Goal: Information Seeking & Learning: Learn about a topic

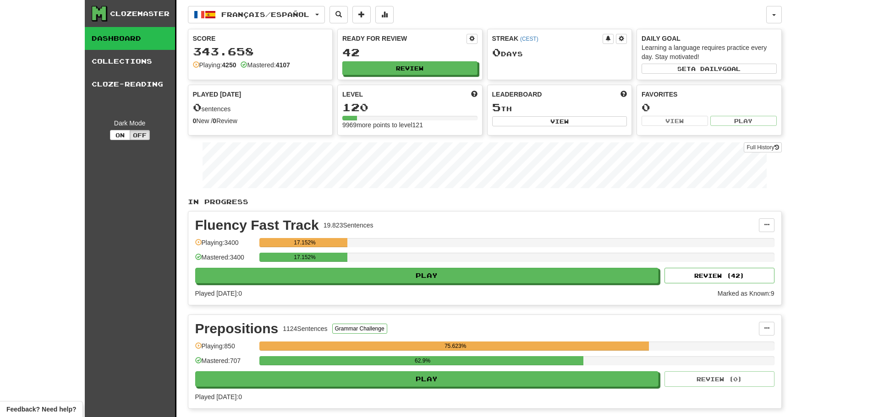
click at [416, 78] on div "Ready for Review 42 Review" at bounding box center [410, 54] width 144 height 50
click at [415, 68] on button "Review" at bounding box center [410, 69] width 135 height 14
select select "********"
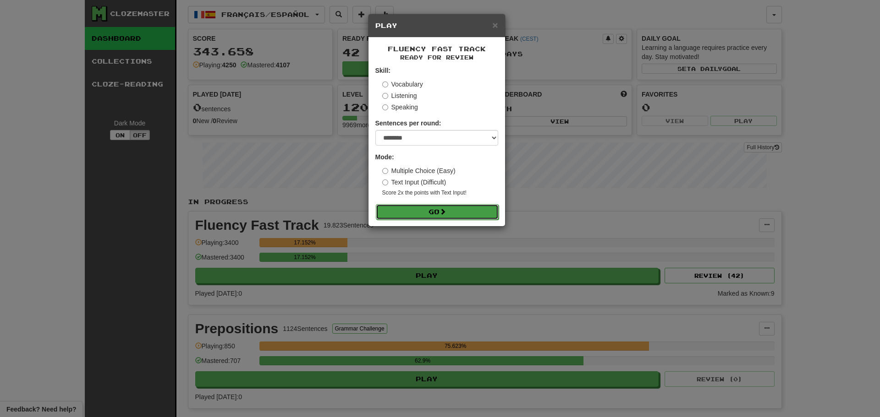
click at [397, 211] on button "Go" at bounding box center [437, 212] width 123 height 16
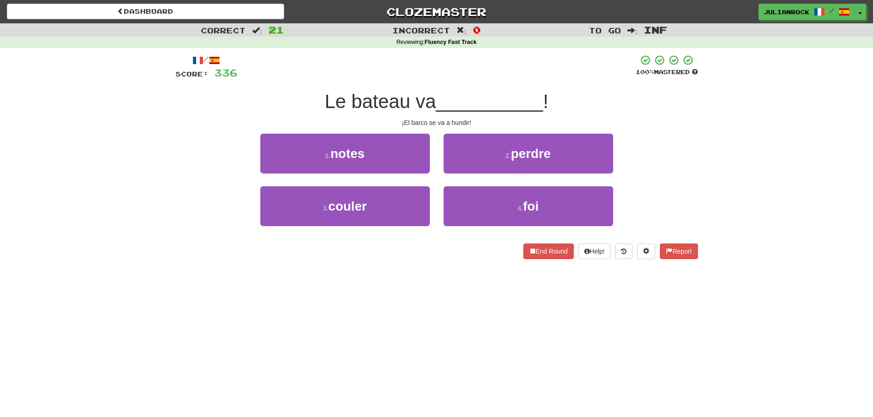
click at [719, 132] on div "Correct : 21 Incorrect : 0 To go : Inf Reviewing : Fluency Fast Track / Score: …" at bounding box center [436, 147] width 873 height 249
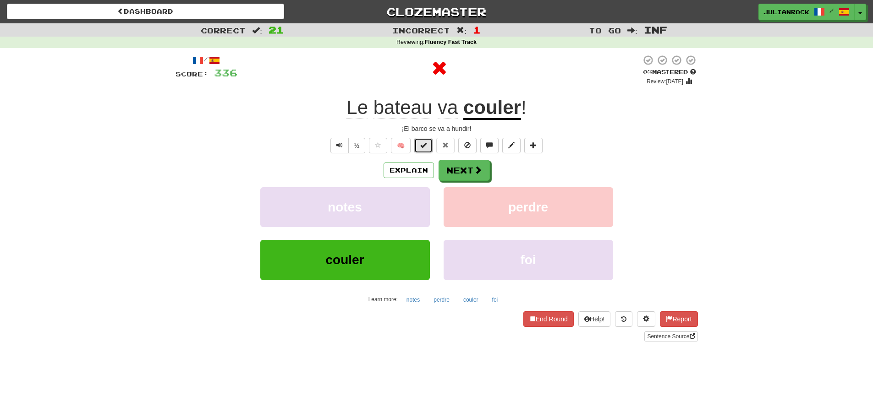
click at [428, 141] on button at bounding box center [423, 146] width 18 height 16
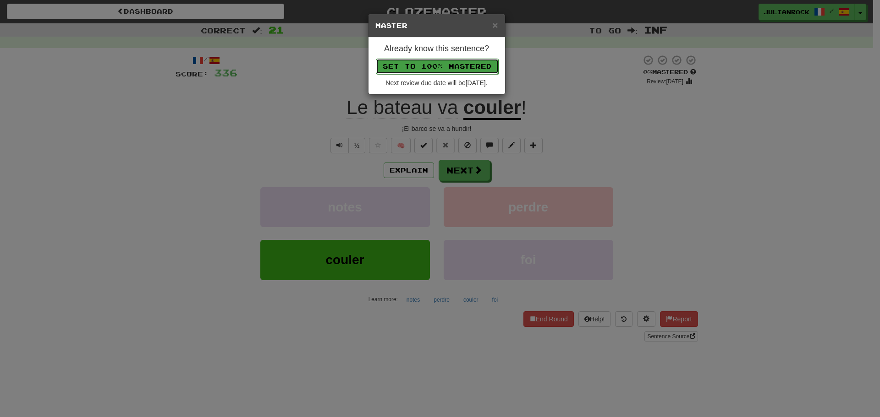
click at [455, 66] on button "Set to 100% Mastered" at bounding box center [437, 67] width 123 height 16
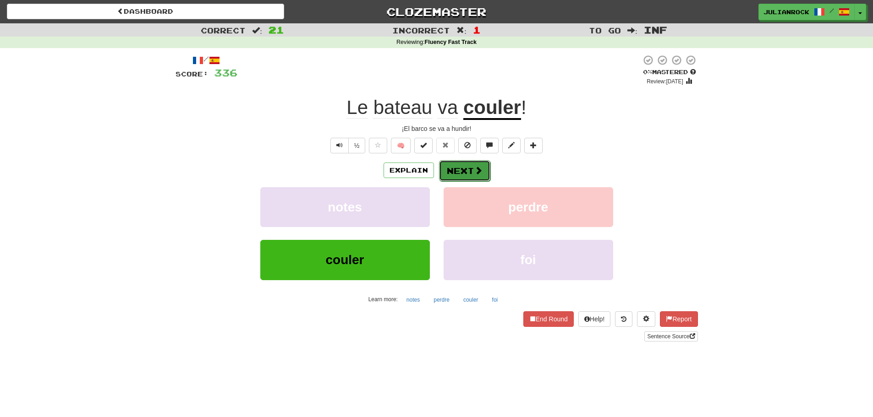
click at [458, 173] on button "Next" at bounding box center [464, 170] width 51 height 21
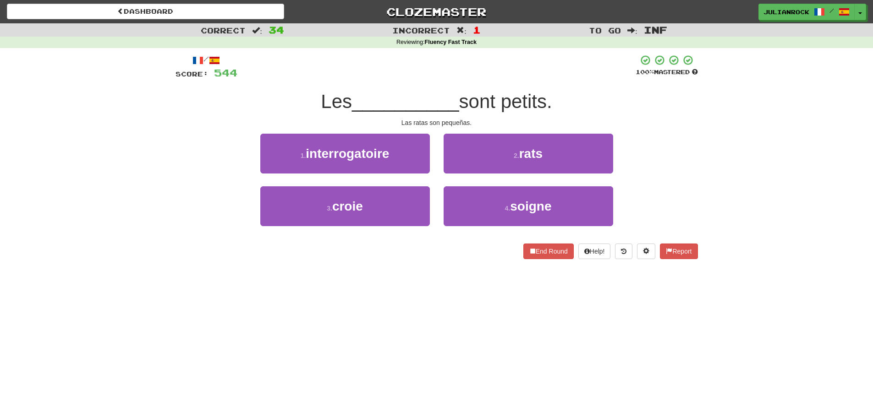
click at [473, 102] on span "sont petits." at bounding box center [505, 102] width 93 height 22
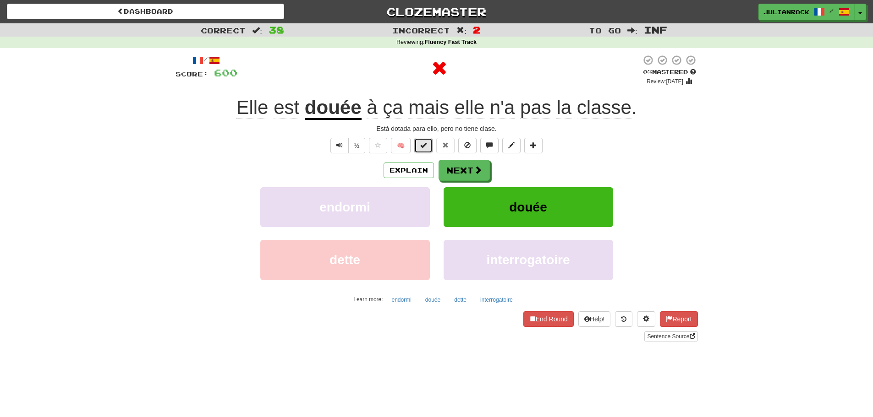
click at [428, 142] on button at bounding box center [423, 146] width 18 height 16
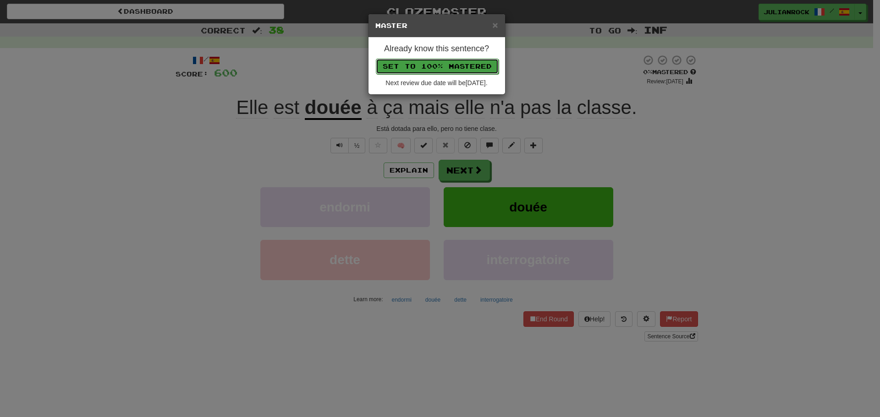
click at [442, 72] on button "Set to 100% Mastered" at bounding box center [437, 67] width 123 height 16
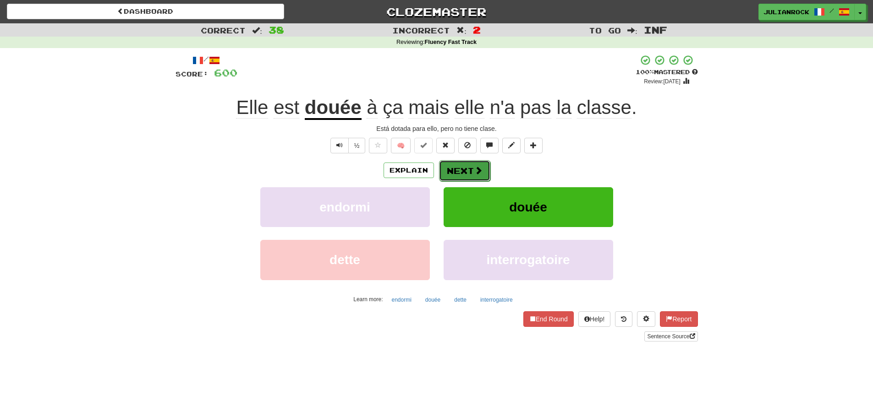
click at [456, 164] on button "Next" at bounding box center [464, 170] width 51 height 21
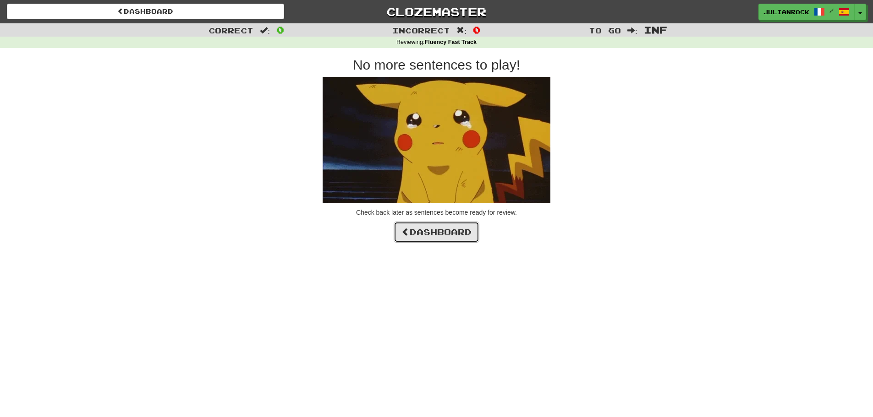
click at [479, 236] on link "Dashboard" at bounding box center [437, 232] width 86 height 21
